Goal: Transaction & Acquisition: Purchase product/service

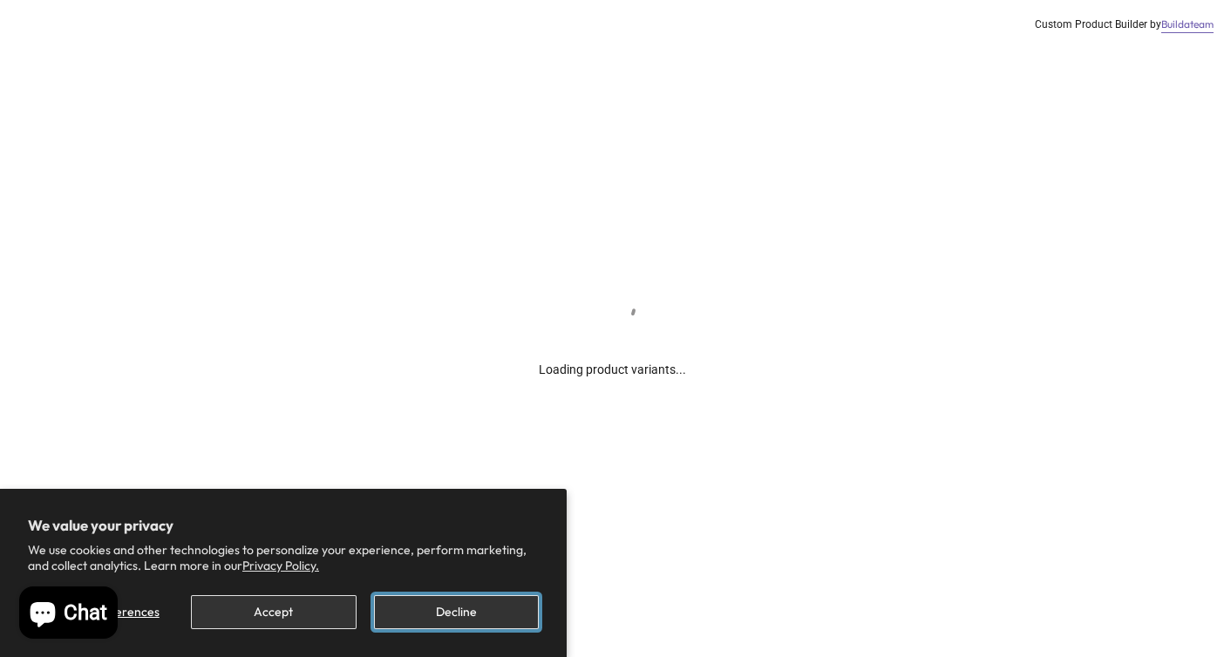
click at [417, 608] on button "Decline" at bounding box center [456, 612] width 165 height 34
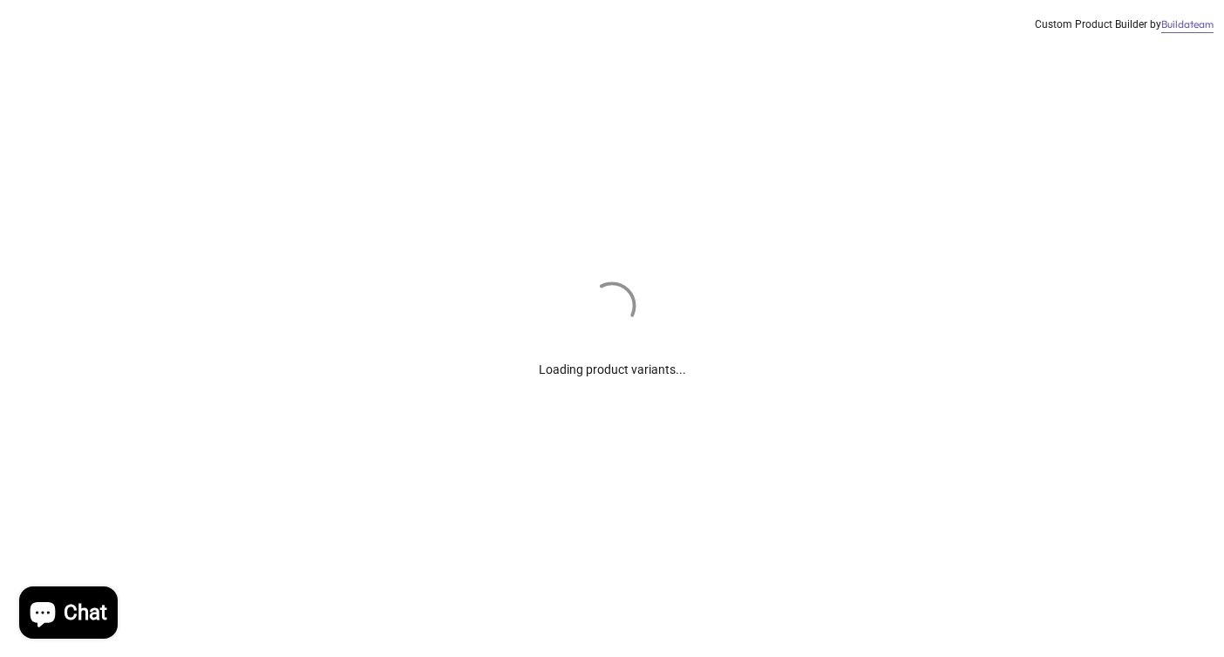
click at [438, 612] on div "Loading product variants... Custom Product Builder by Buildateam" at bounding box center [612, 328] width 1224 height 657
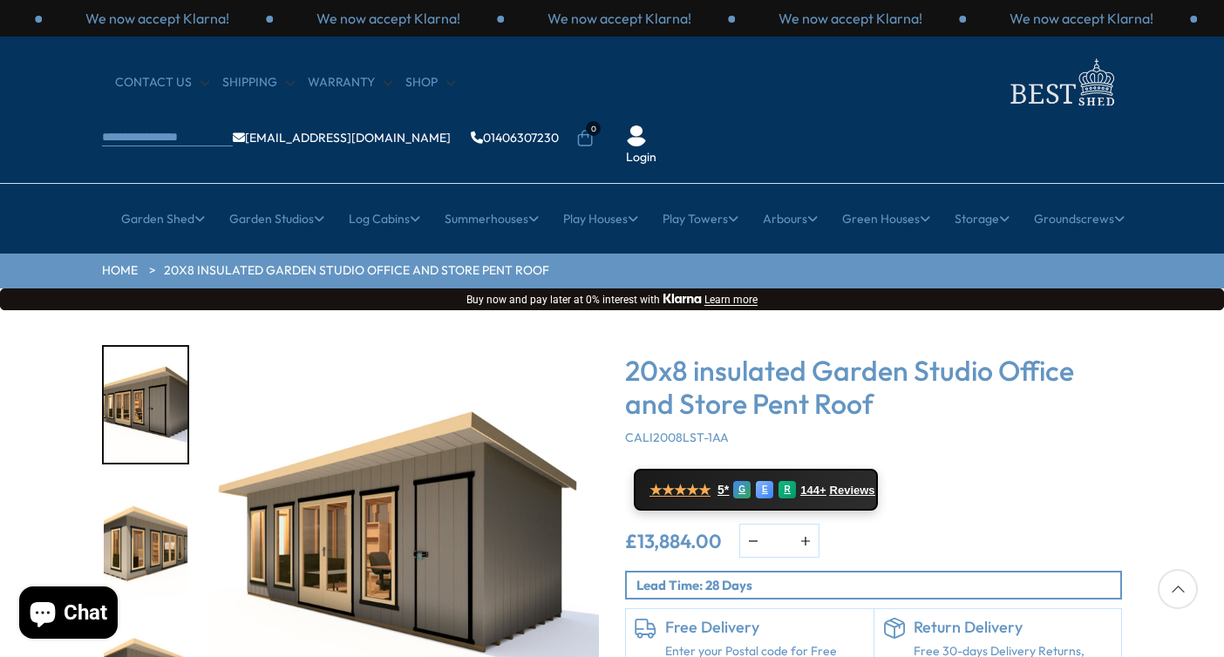
click at [168, 502] on img "2 / 8" at bounding box center [146, 542] width 84 height 116
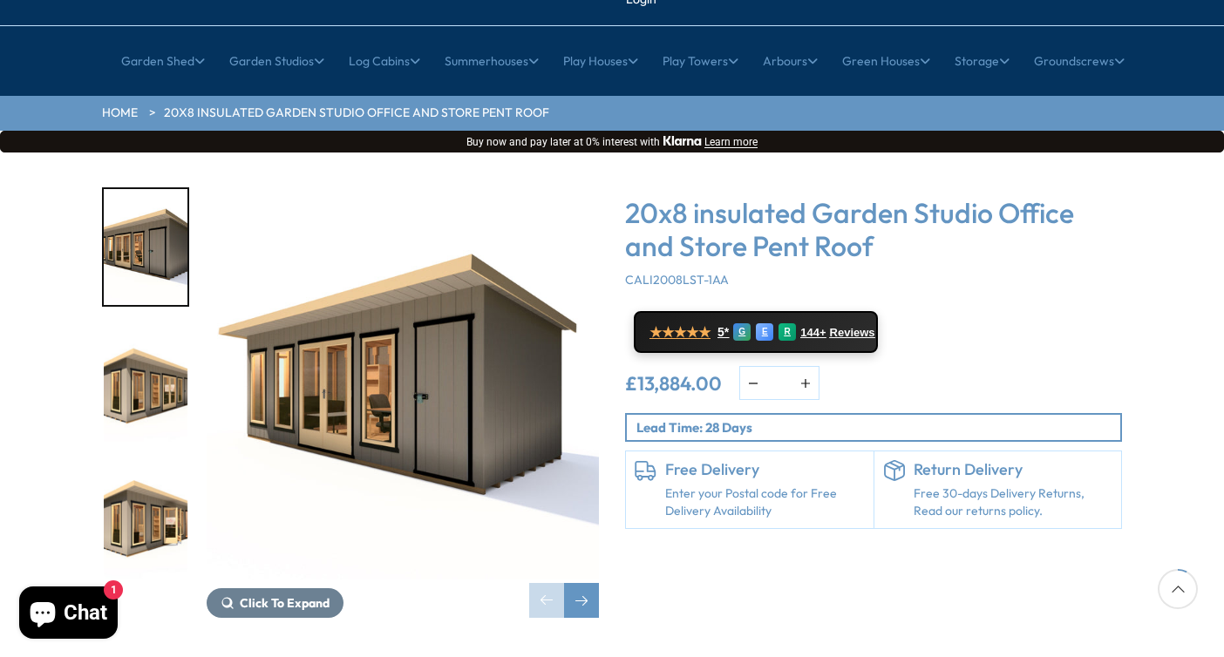
scroll to position [183, 0]
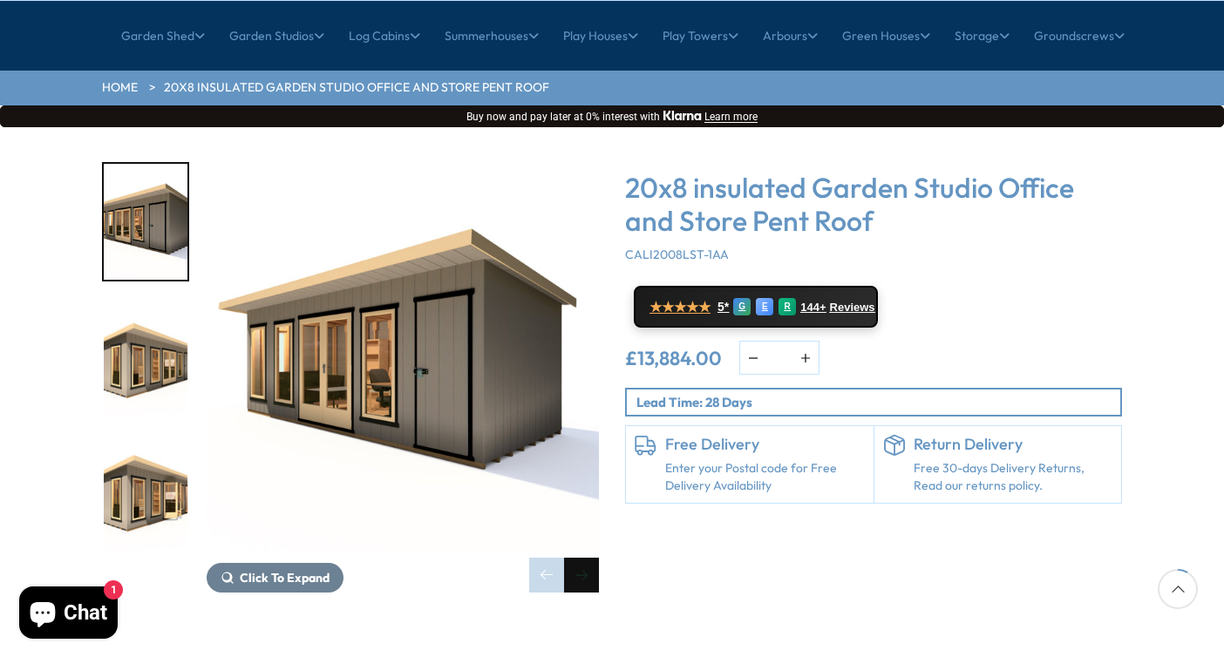
click at [588, 558] on div "Next slide" at bounding box center [581, 575] width 35 height 35
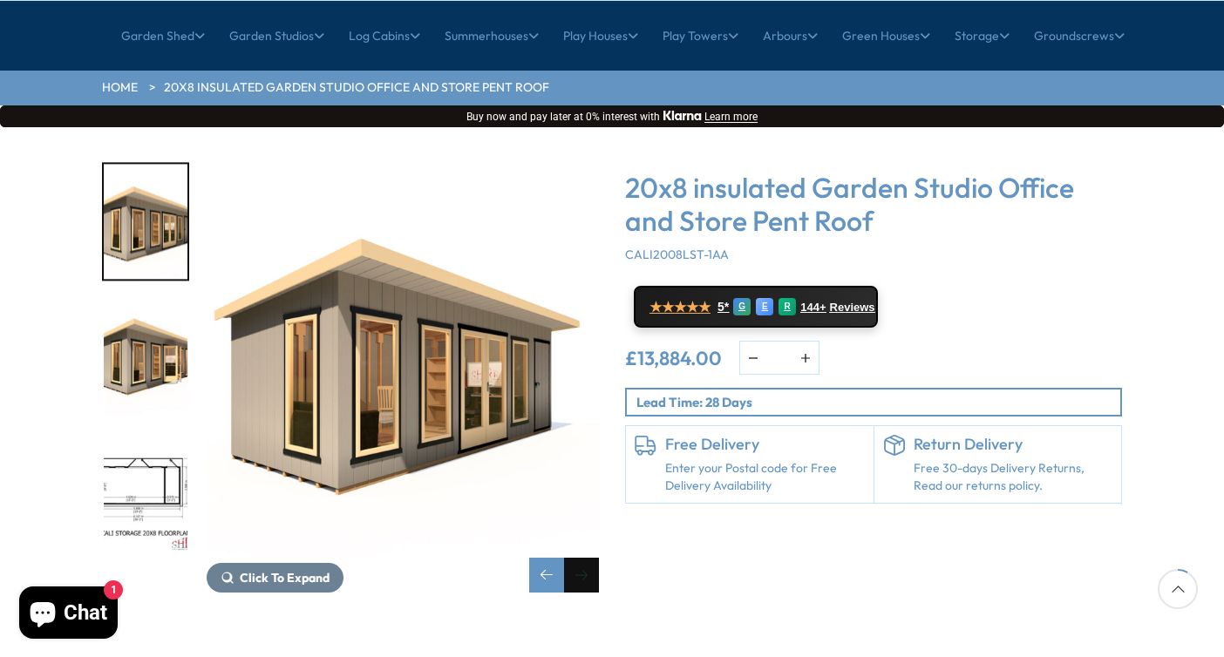
click at [588, 558] on div "Next slide" at bounding box center [581, 575] width 35 height 35
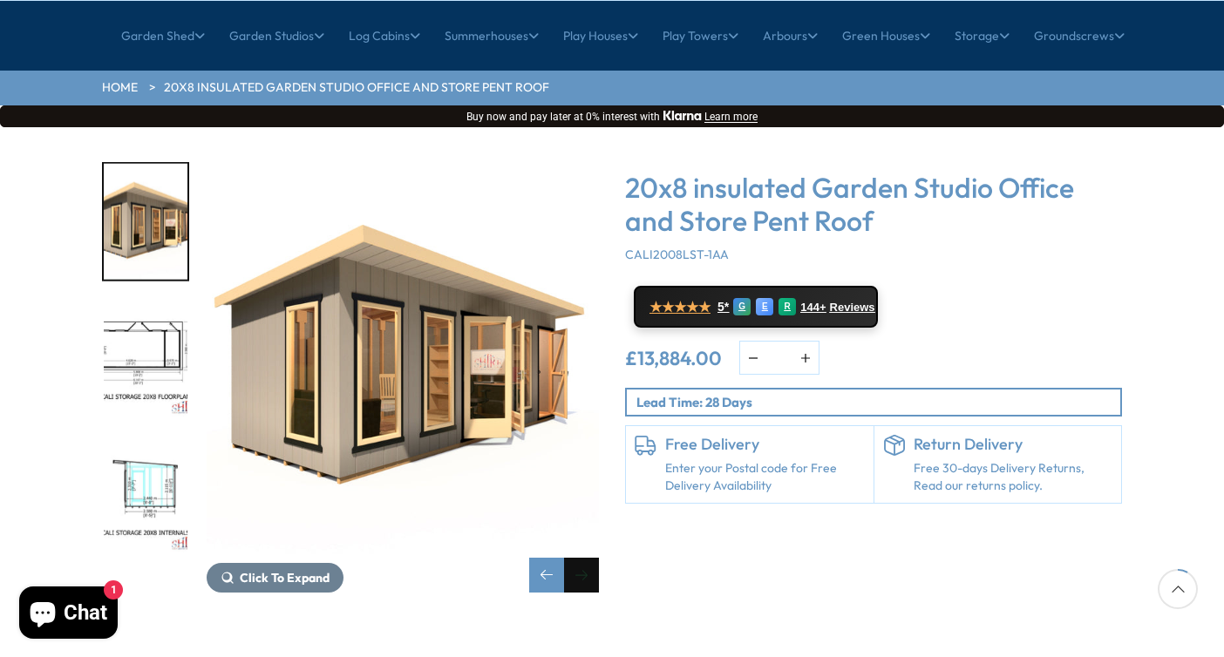
click at [588, 558] on div "Next slide" at bounding box center [581, 575] width 35 height 35
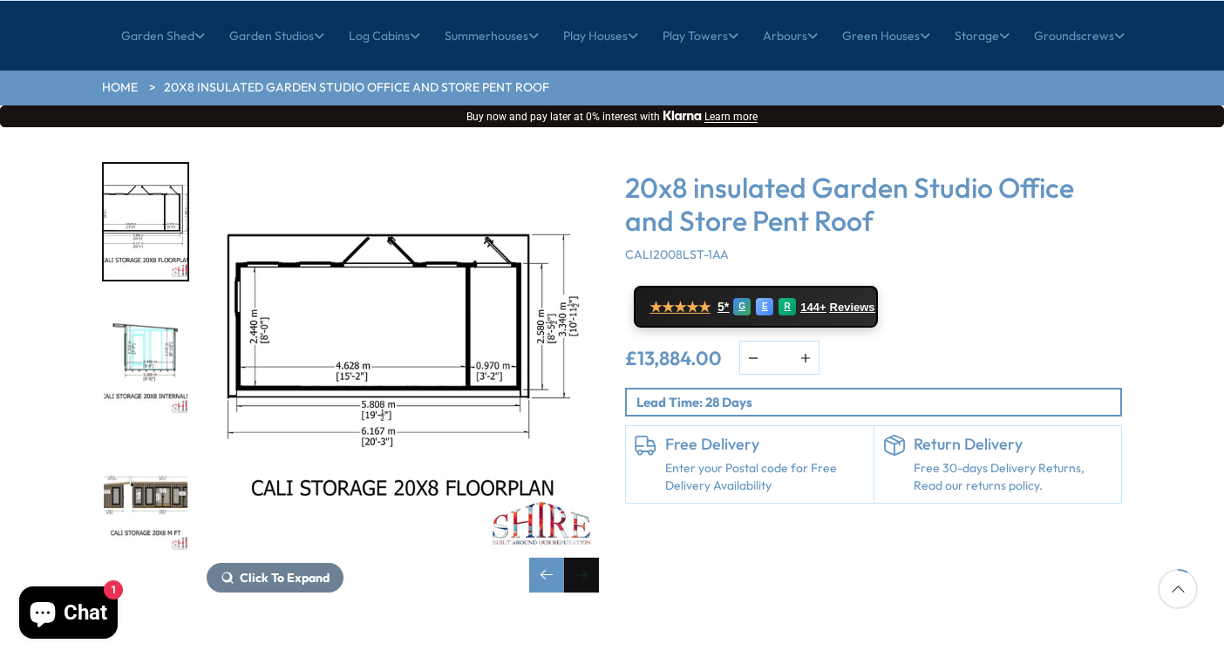
click at [588, 558] on div "Next slide" at bounding box center [581, 575] width 35 height 35
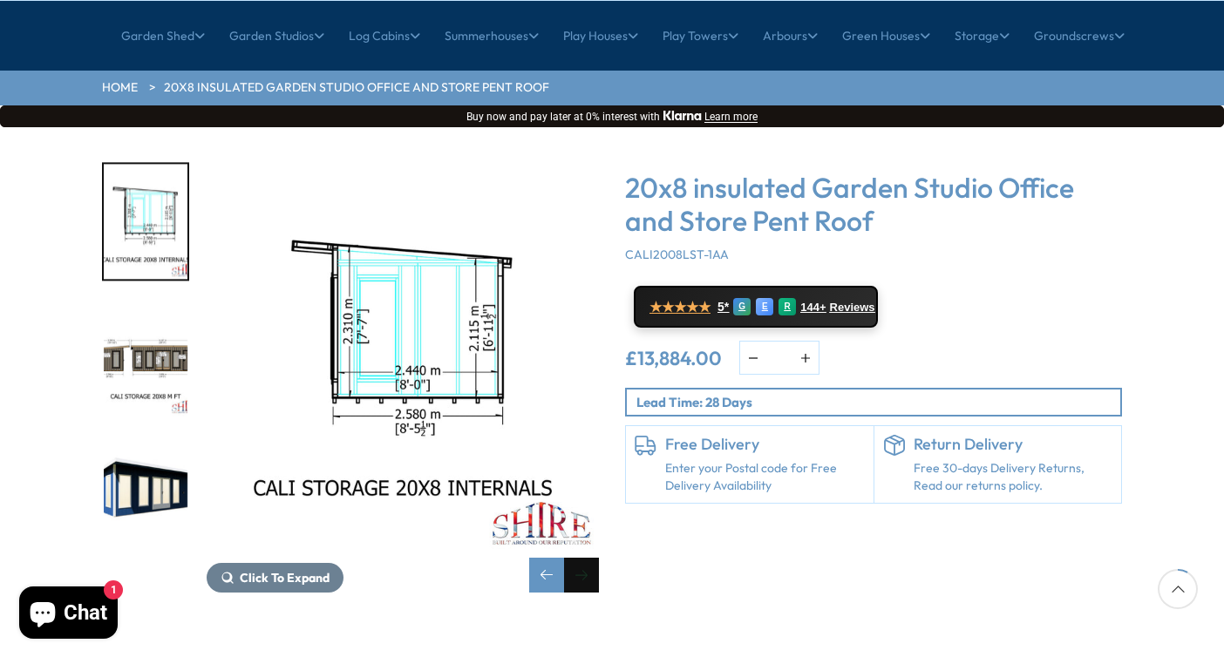
click at [588, 558] on div "Next slide" at bounding box center [581, 575] width 35 height 35
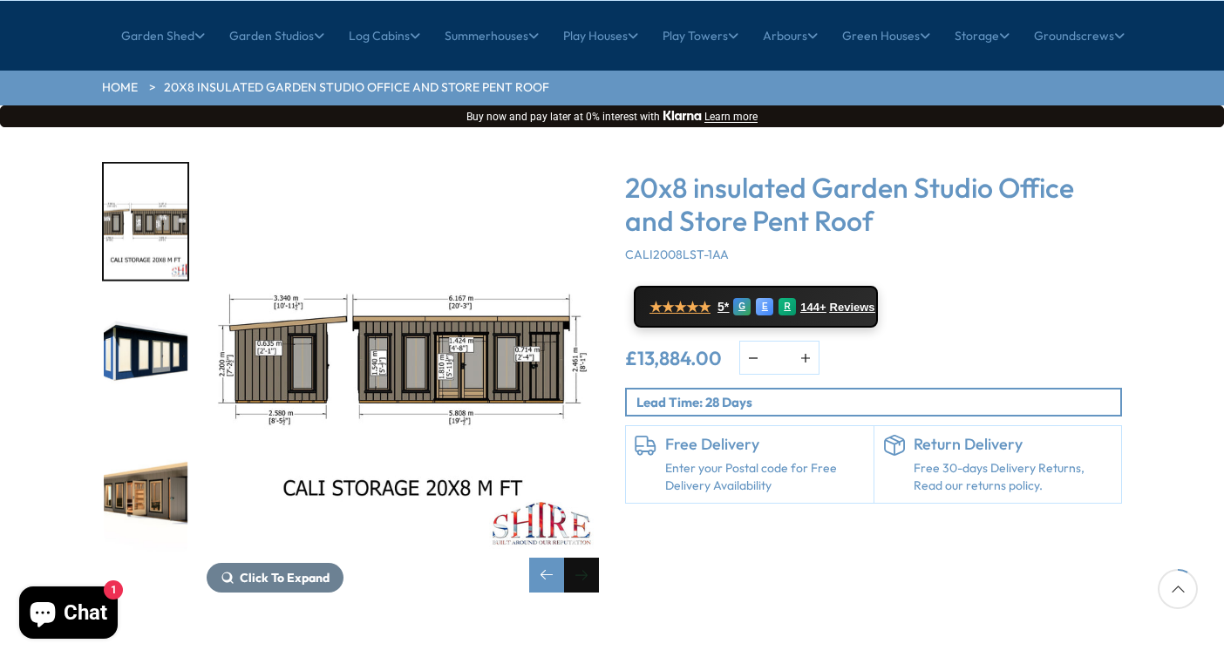
click at [588, 558] on div "Next slide" at bounding box center [581, 575] width 35 height 35
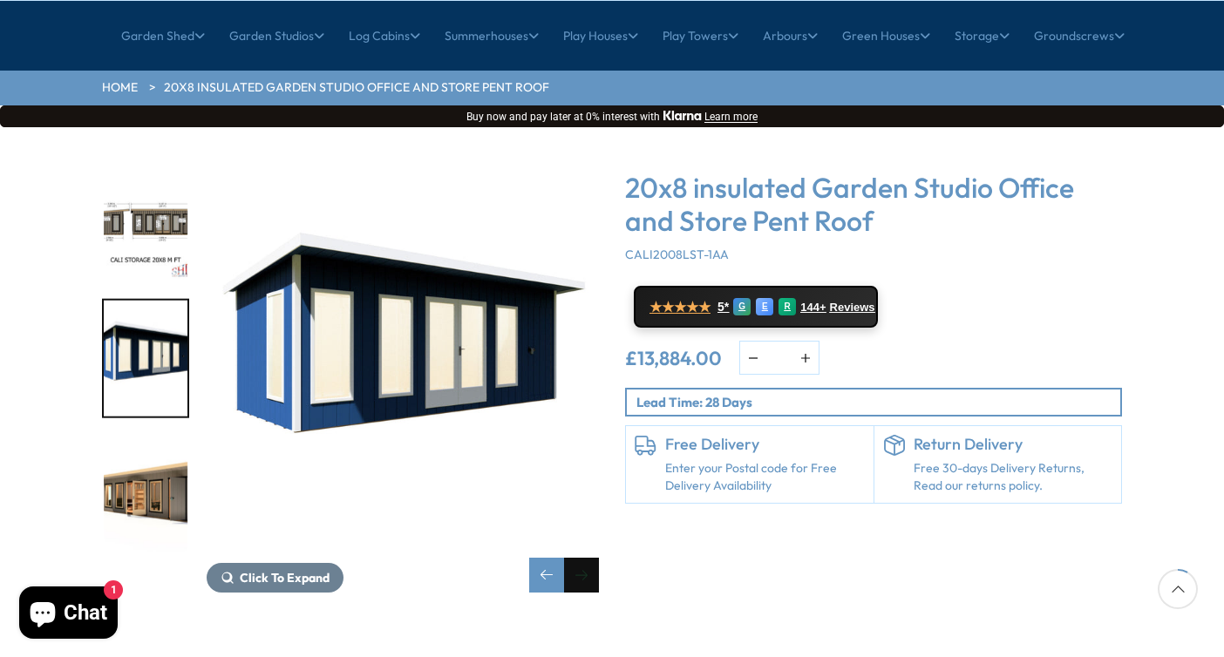
click at [588, 558] on div "Next slide" at bounding box center [581, 575] width 35 height 35
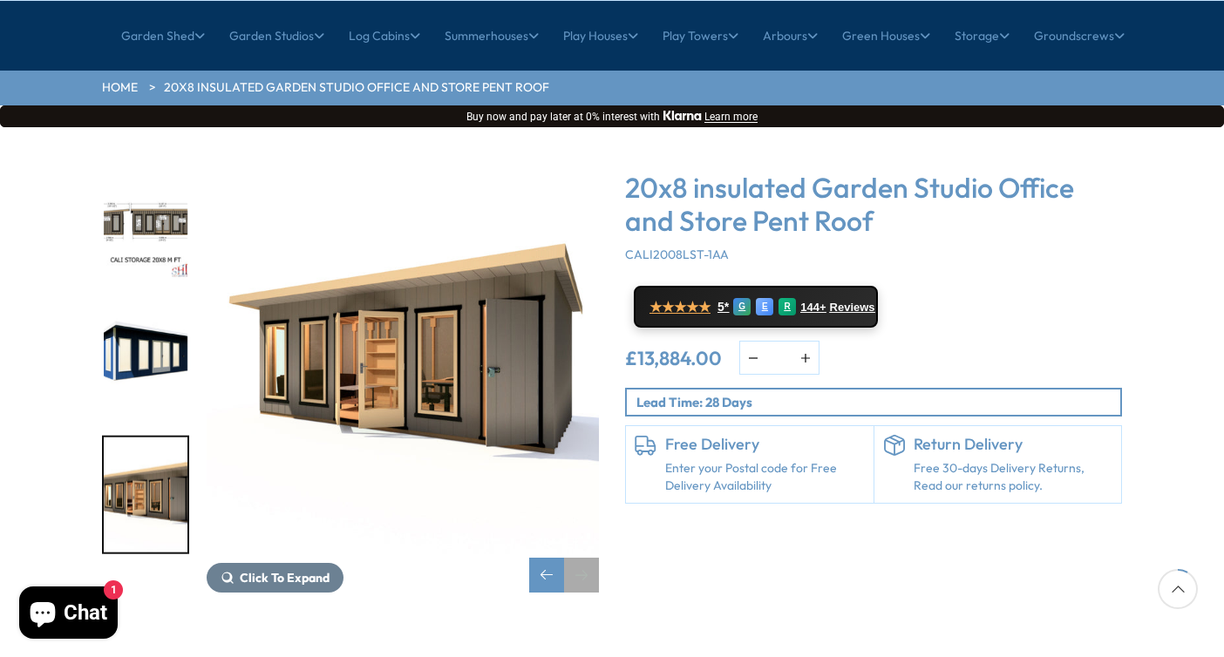
click at [588, 558] on div "Next slide" at bounding box center [581, 575] width 35 height 35
click at [586, 558] on div "Next slide" at bounding box center [581, 575] width 35 height 35
